Goal: Task Accomplishment & Management: Manage account settings

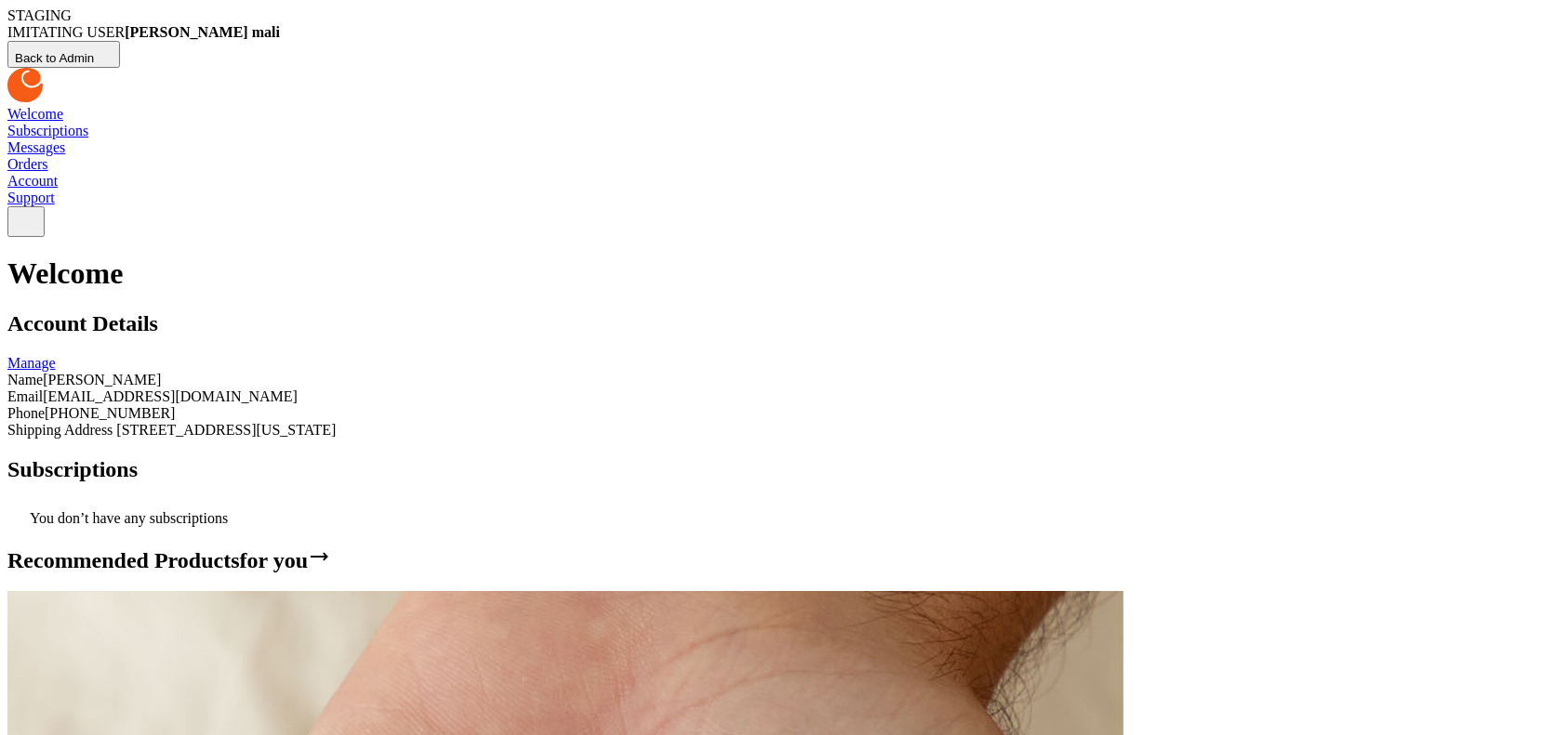
click at [57, 173] on link "Account" at bounding box center [32, 180] width 51 height 16
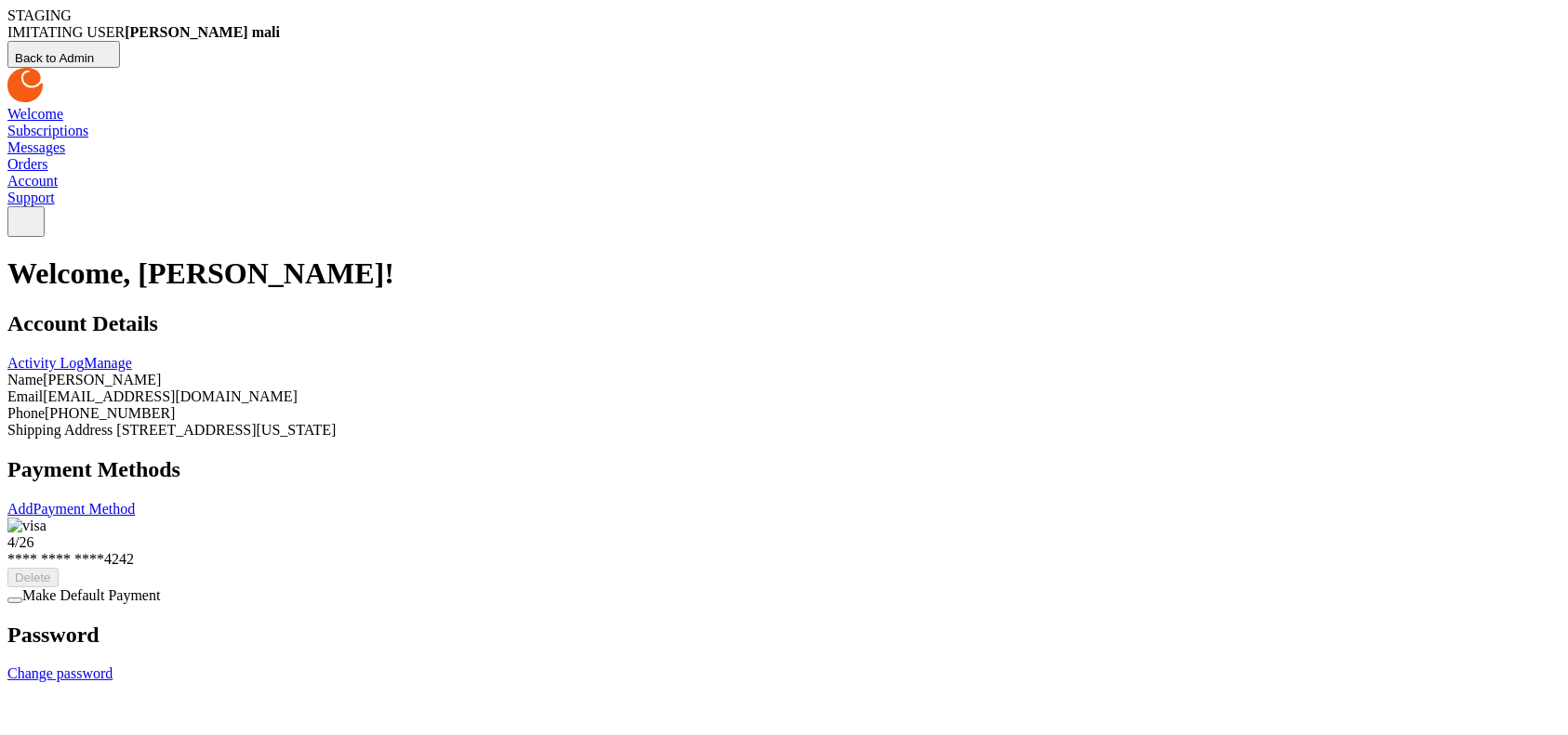
click at [132, 355] on link "Manage" at bounding box center [108, 363] width 49 height 16
select select "**"
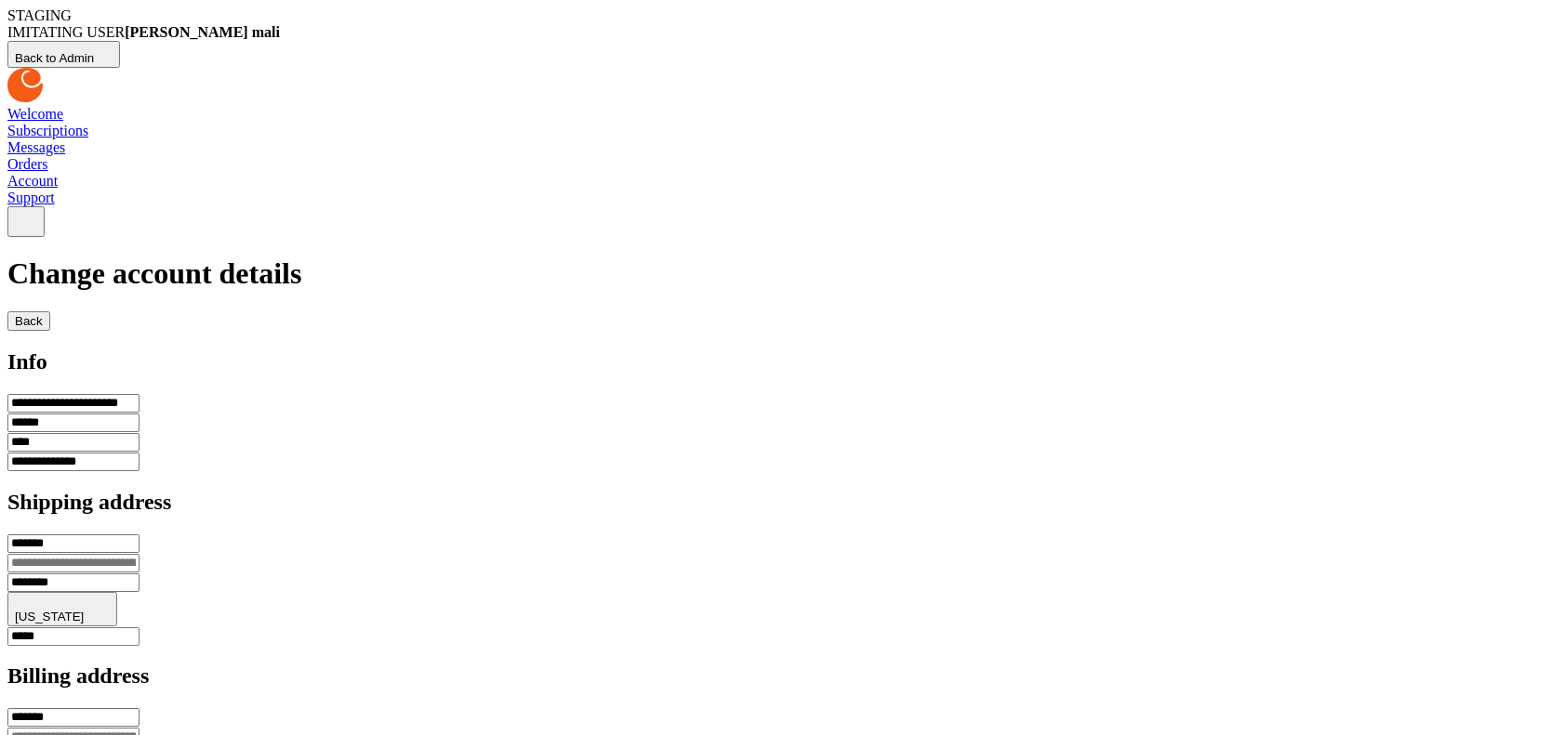
scroll to position [483, 0]
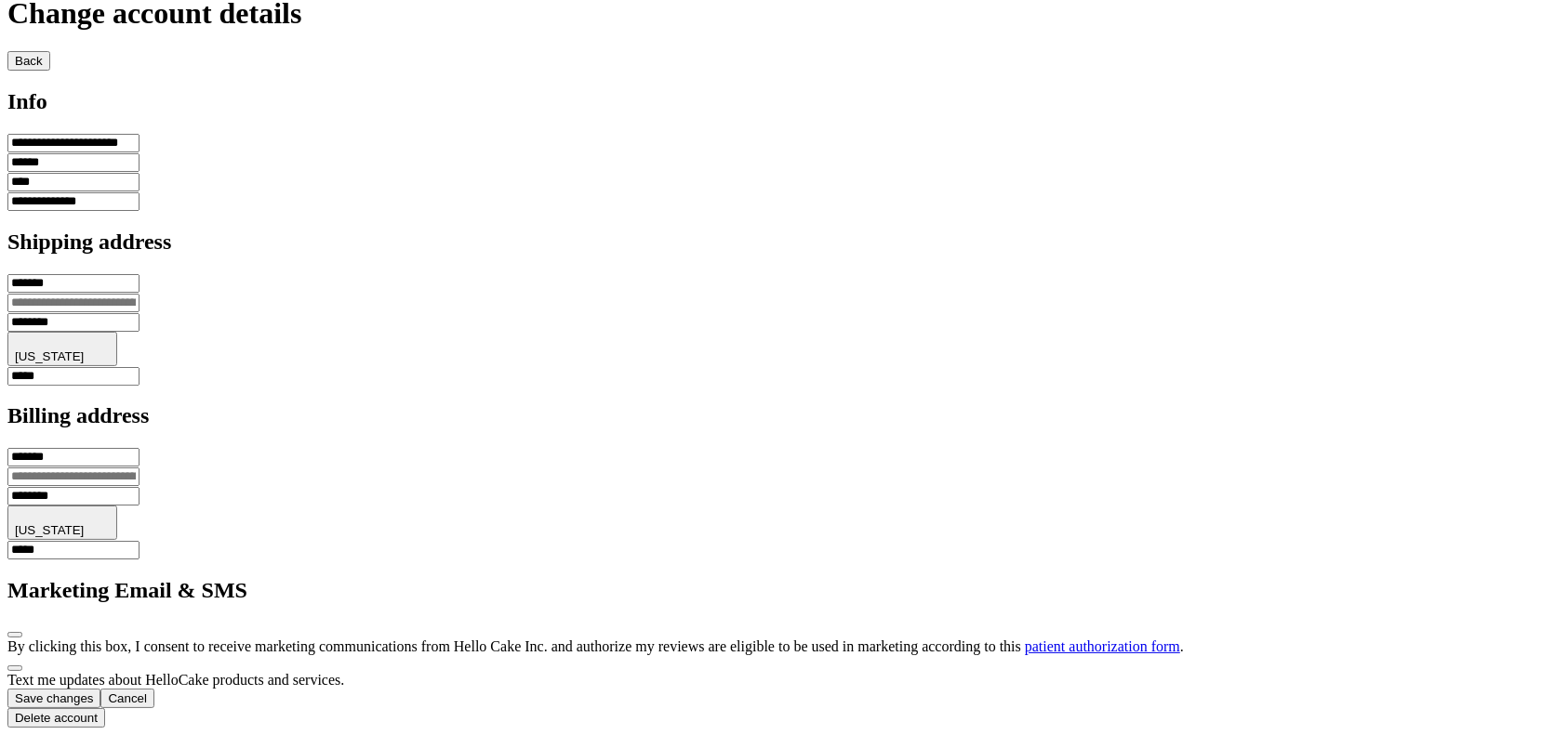
click at [105, 708] on button "Delete account" at bounding box center [56, 718] width 97 height 19
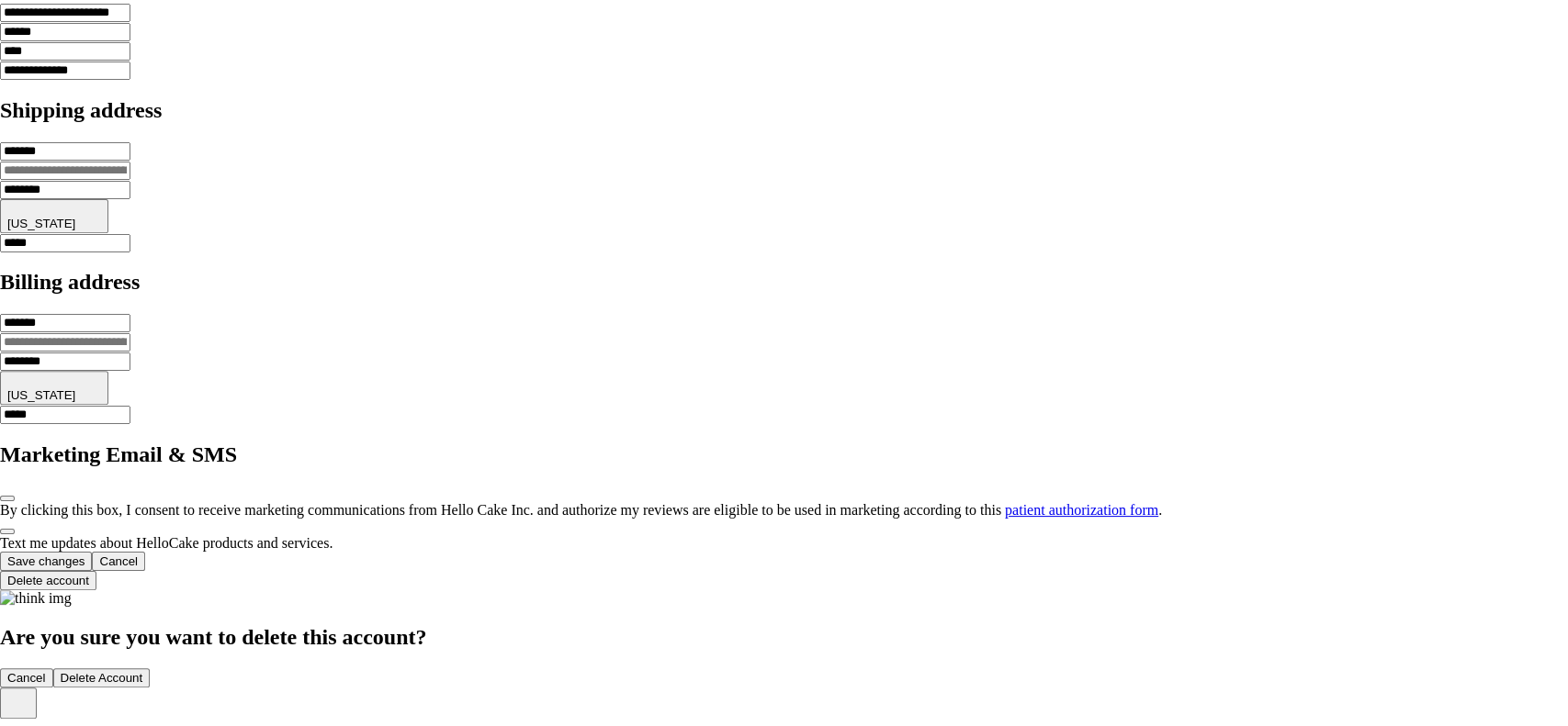
click at [53, 668] on button "Cancel" at bounding box center [26, 678] width 53 height 19
